Goal: Navigation & Orientation: Find specific page/section

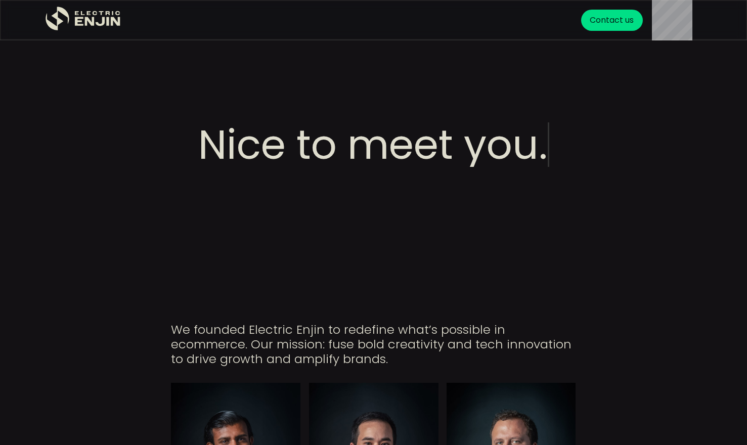
scroll to position [3356, 0]
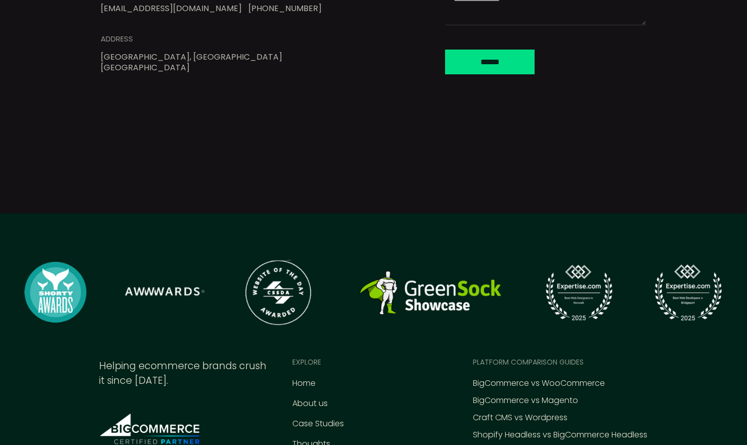
scroll to position [4123, 0]
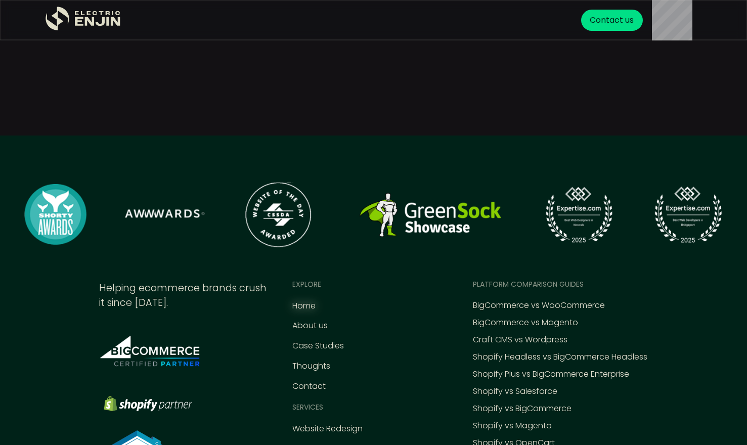
click at [294, 300] on div "Home" at bounding box center [303, 306] width 23 height 12
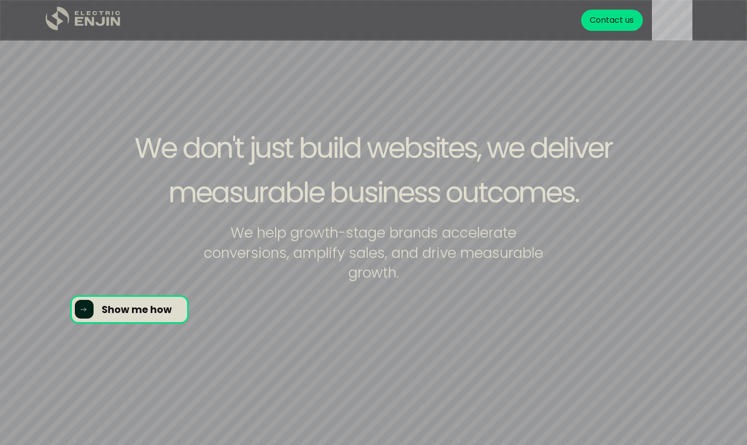
click at [76, 20] on icon "home" at bounding box center [79, 21] width 9 height 9
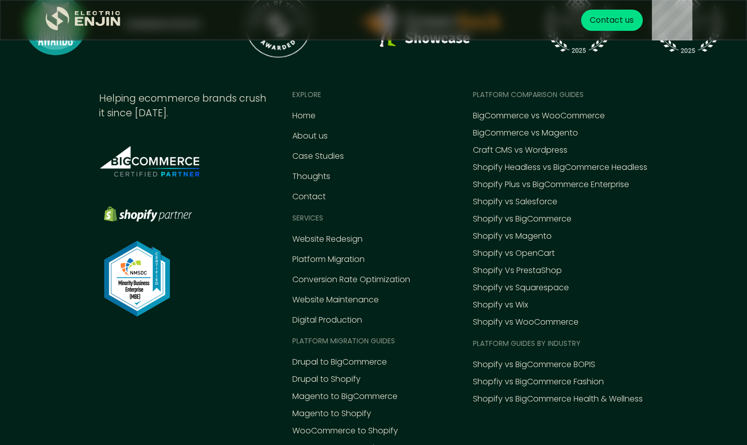
scroll to position [4650, 0]
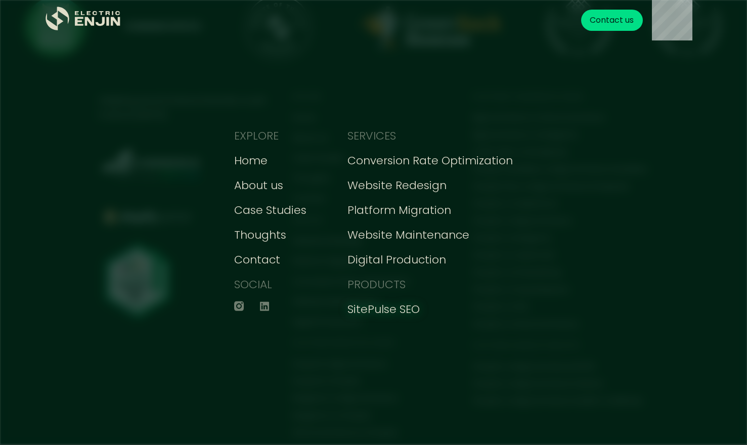
click at [393, 311] on div "SitePulse SEO" at bounding box center [383, 309] width 72 height 17
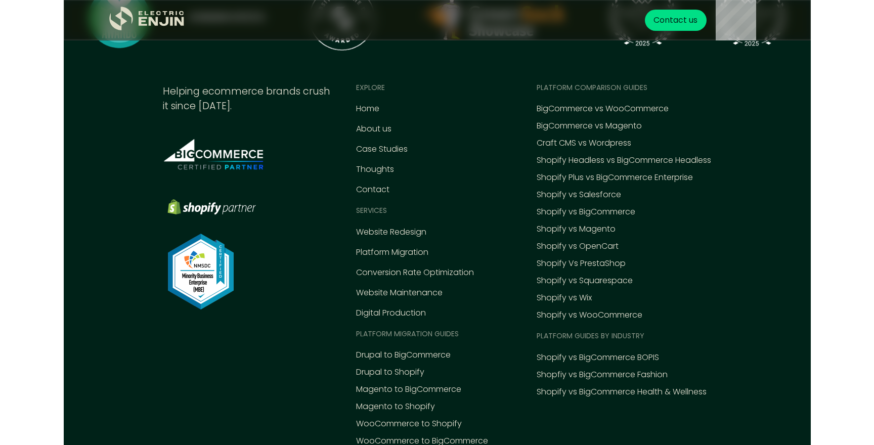
scroll to position [1561, 0]
